Goal: Information Seeking & Learning: Learn about a topic

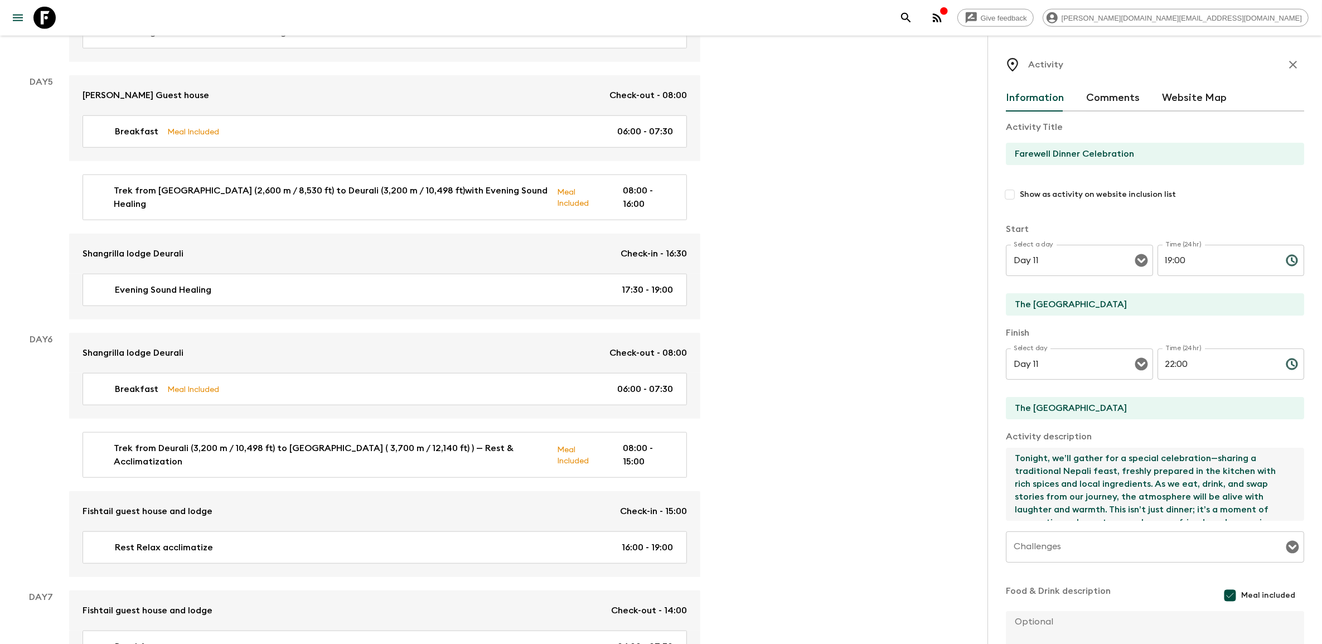
click at [47, 17] on icon at bounding box center [44, 18] width 22 height 22
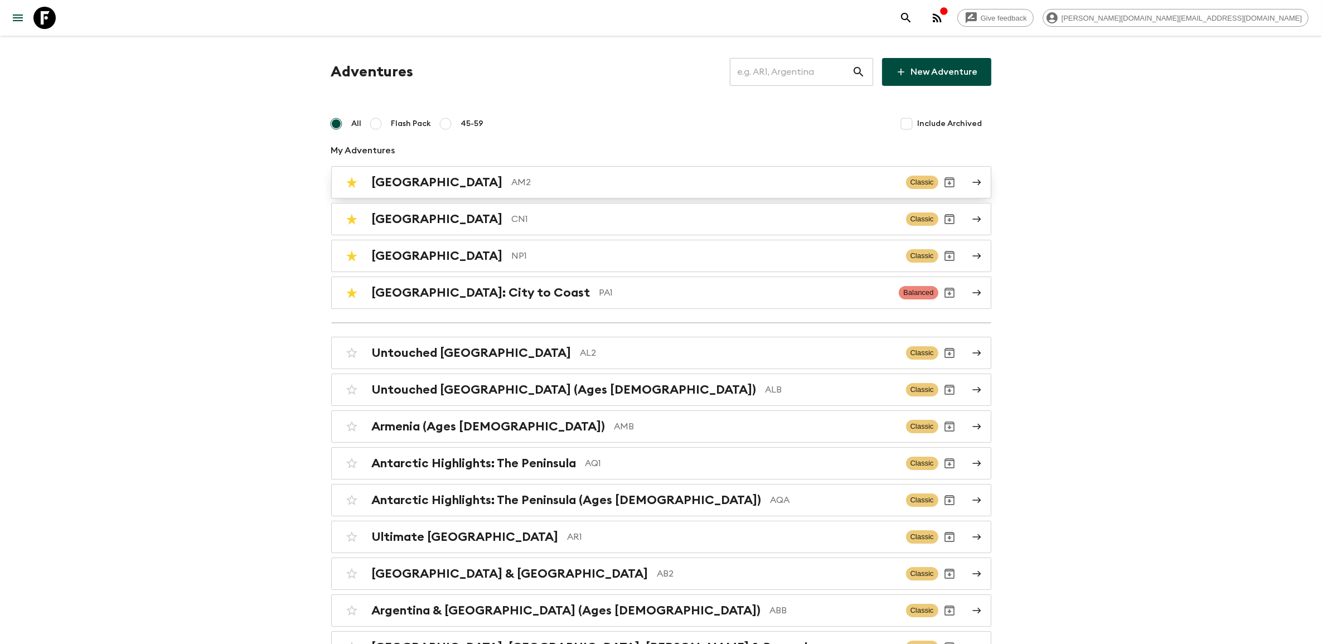
click at [512, 182] on p "AM2" at bounding box center [704, 182] width 385 height 13
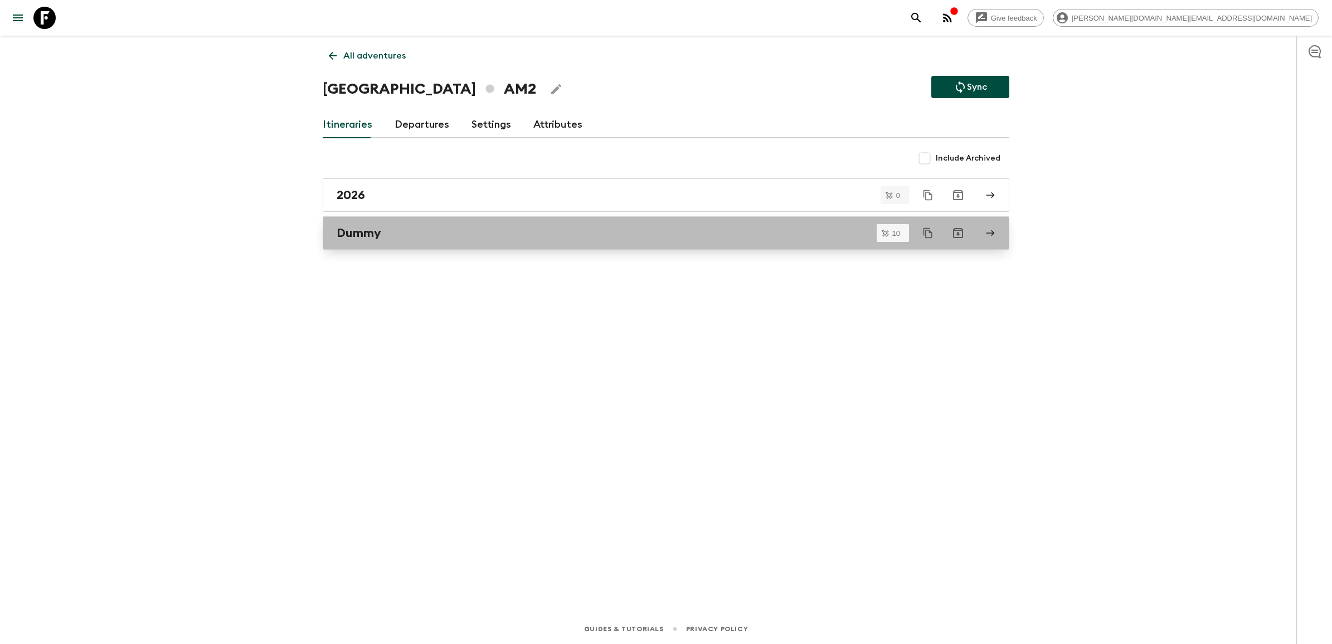
click at [435, 237] on div "Dummy" at bounding box center [656, 233] width 638 height 14
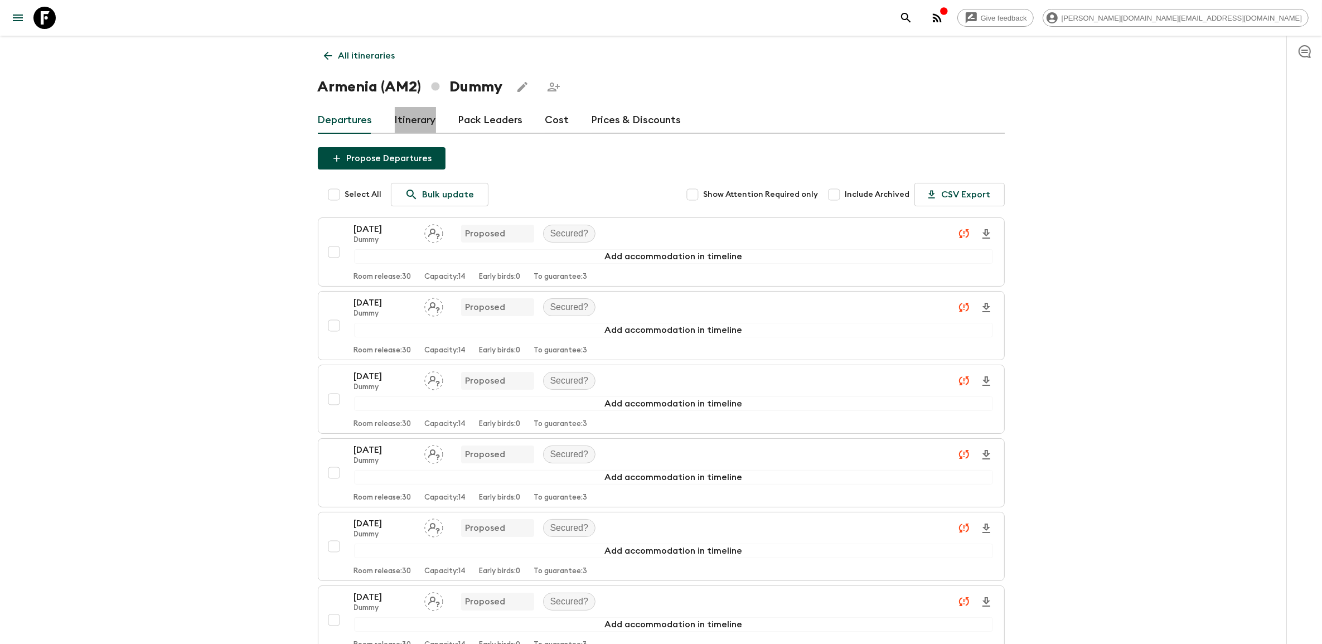
click at [426, 126] on link "Itinerary" at bounding box center [415, 120] width 41 height 27
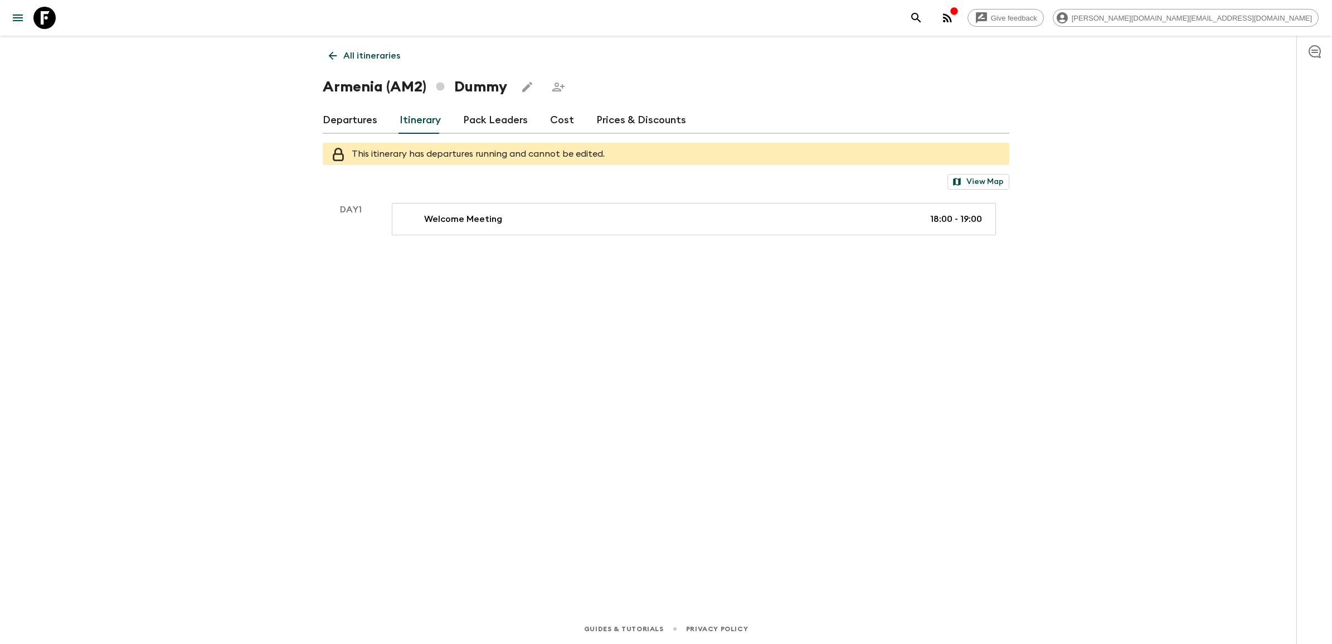
click at [336, 57] on icon at bounding box center [333, 56] width 12 height 12
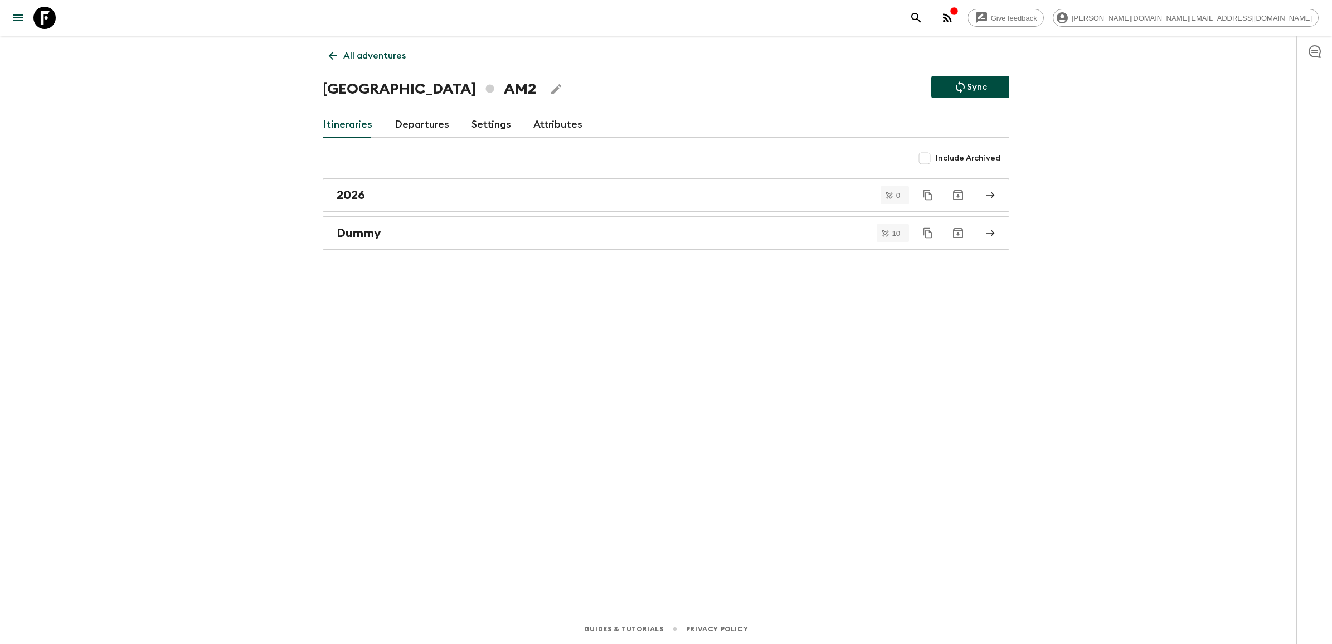
click at [335, 57] on icon at bounding box center [333, 56] width 12 height 12
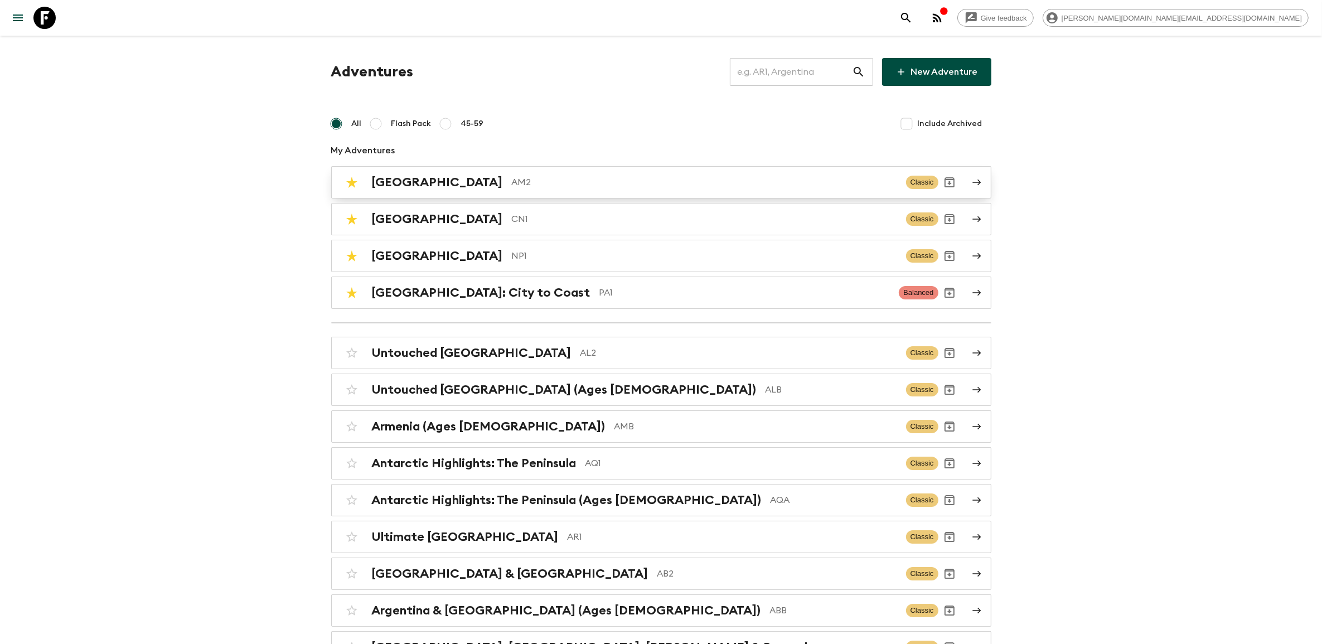
click at [403, 182] on h2 "[GEOGRAPHIC_DATA]" at bounding box center [437, 182] width 131 height 14
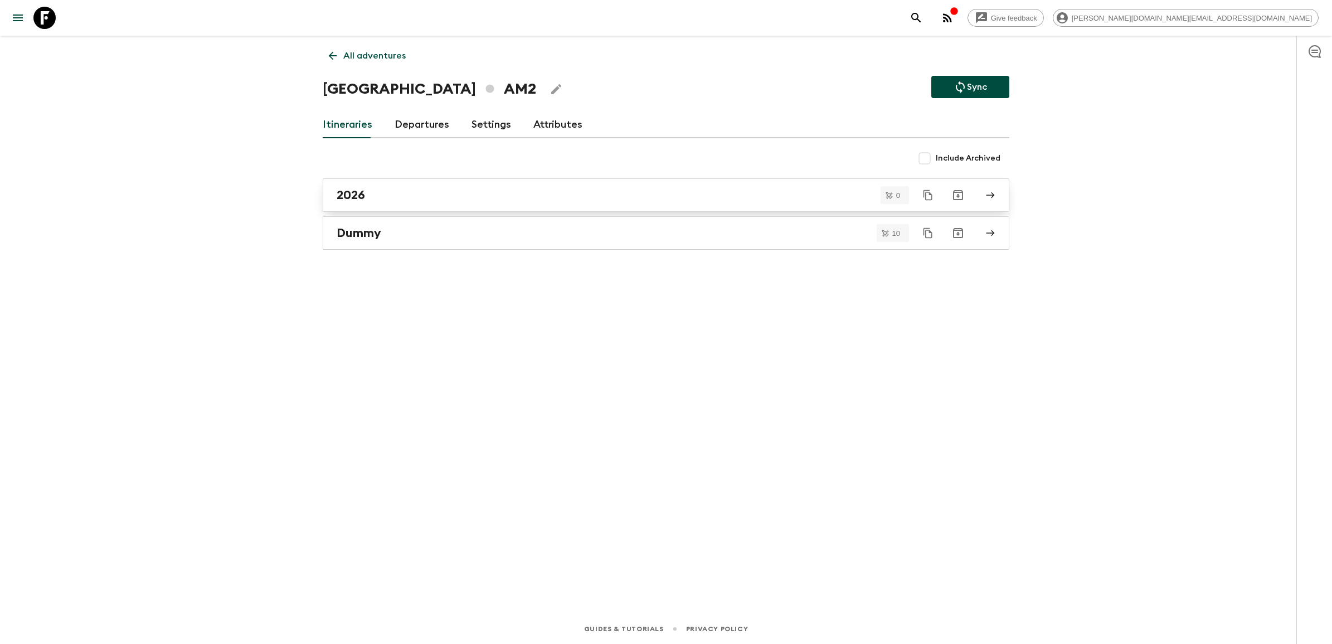
click at [383, 184] on link "2026" at bounding box center [666, 194] width 687 height 33
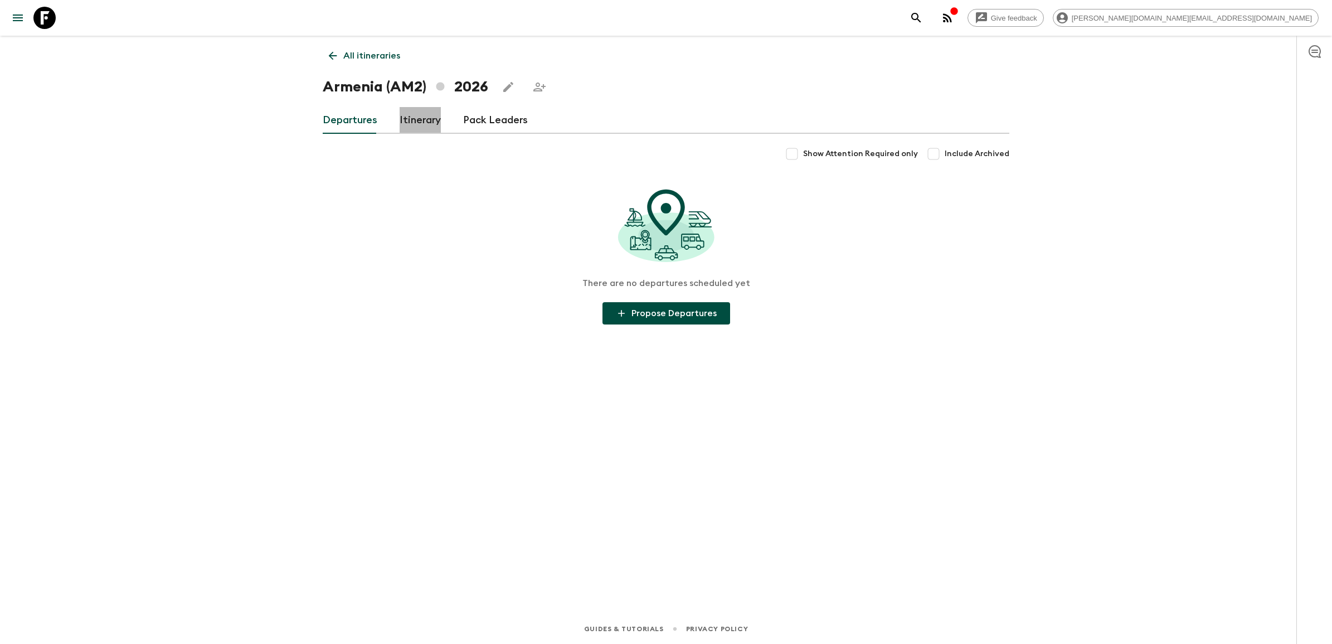
click at [411, 116] on link "Itinerary" at bounding box center [420, 120] width 41 height 27
